Goal: Transaction & Acquisition: Purchase product/service

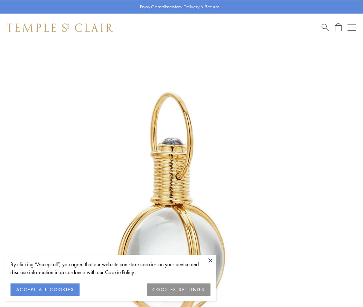
scroll to position [180, 0]
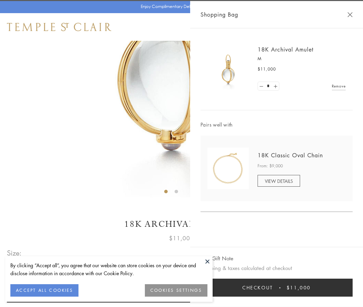
click at [276, 288] on button "Checkout $11,000" at bounding box center [276, 288] width 152 height 18
